Goal: Use online tool/utility: Utilize a website feature to perform a specific function

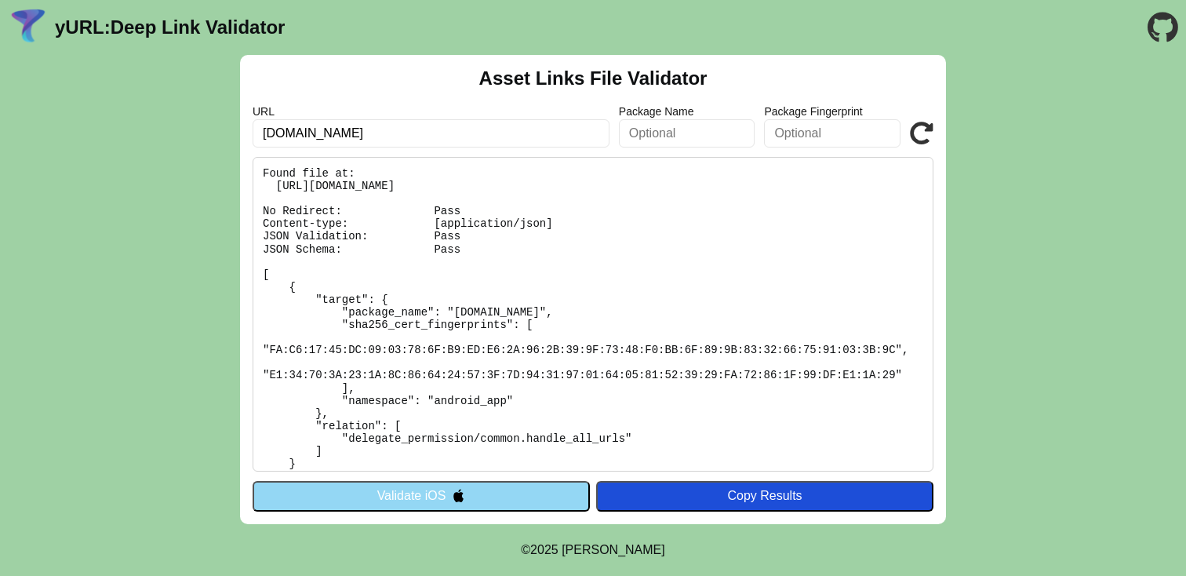
click at [438, 500] on button "Validate iOS" at bounding box center [421, 496] width 337 height 30
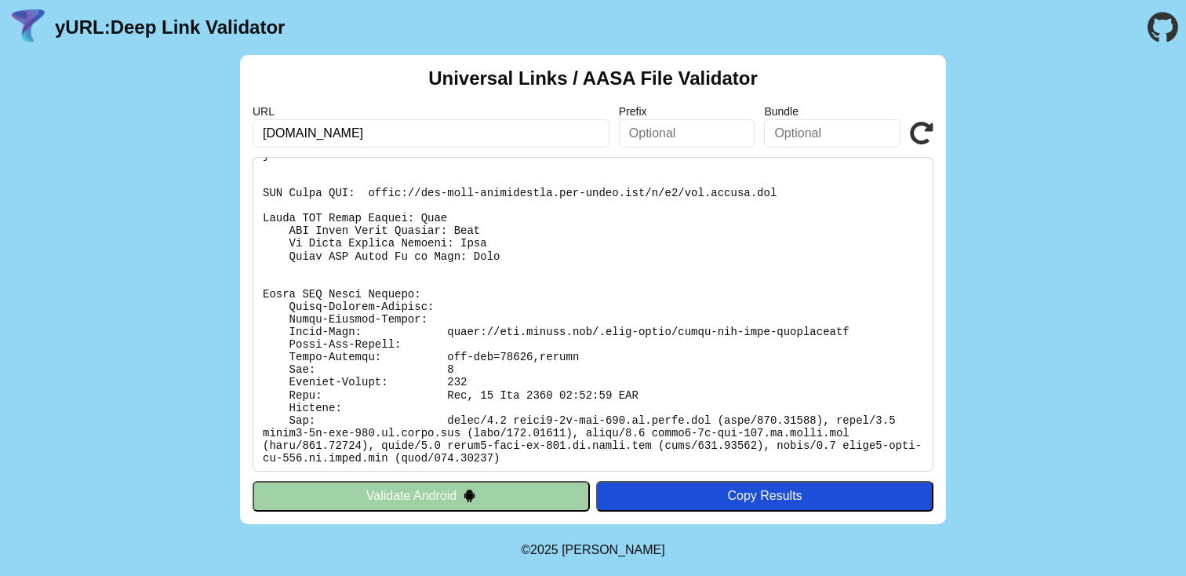
scroll to position [261, 0]
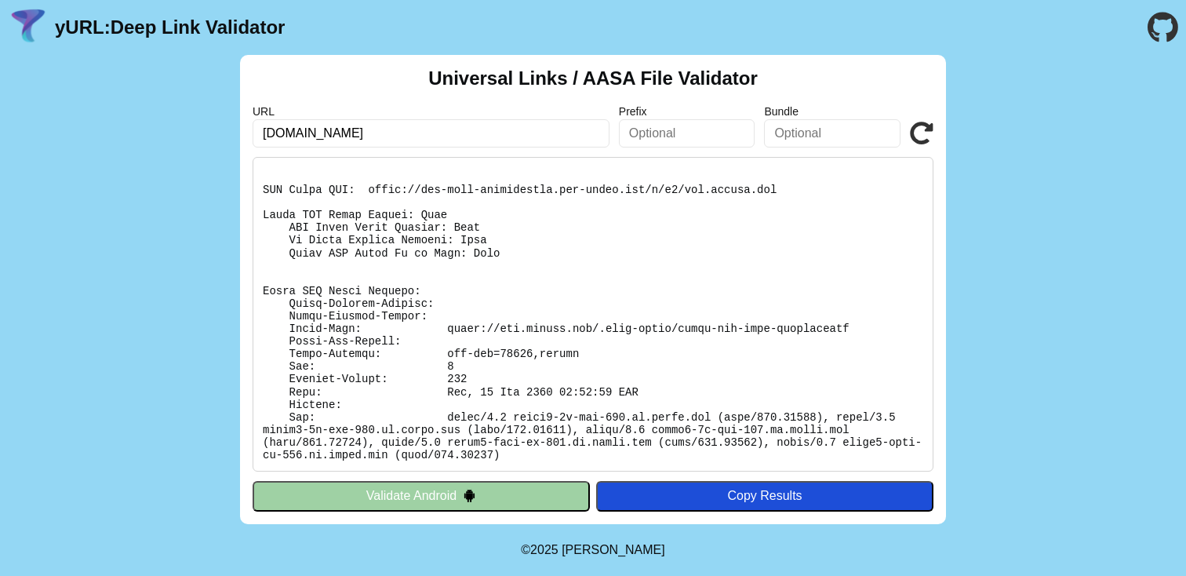
click at [330, 286] on pre at bounding box center [593, 314] width 681 height 315
click at [355, 287] on pre at bounding box center [593, 314] width 681 height 315
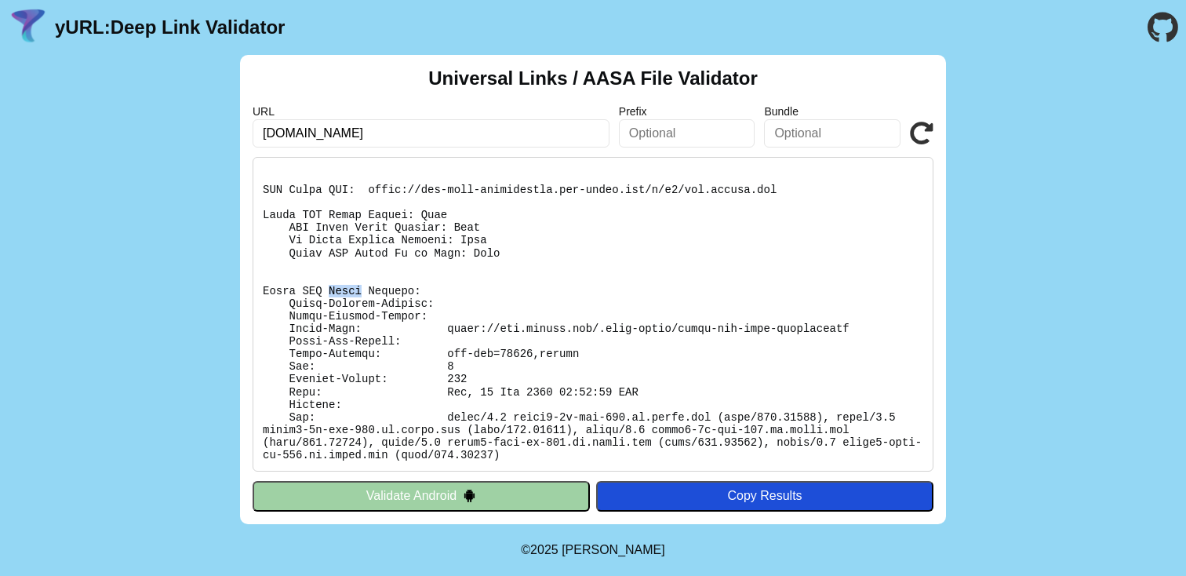
click at [355, 287] on pre at bounding box center [593, 314] width 681 height 315
click at [367, 304] on pre at bounding box center [593, 314] width 681 height 315
click at [395, 493] on button "Validate Android" at bounding box center [421, 496] width 337 height 30
